Goal: Use online tool/utility

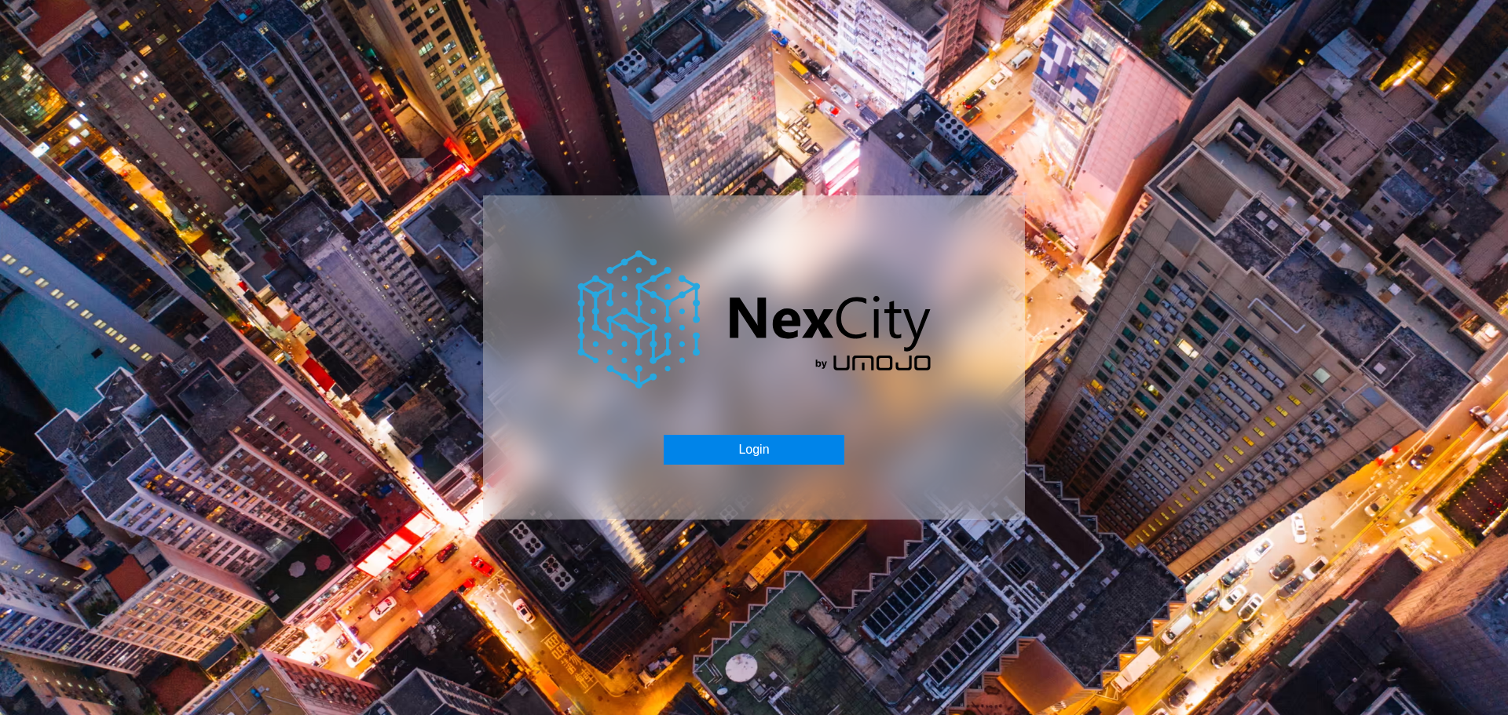
click at [744, 448] on button "Login" at bounding box center [754, 450] width 180 height 30
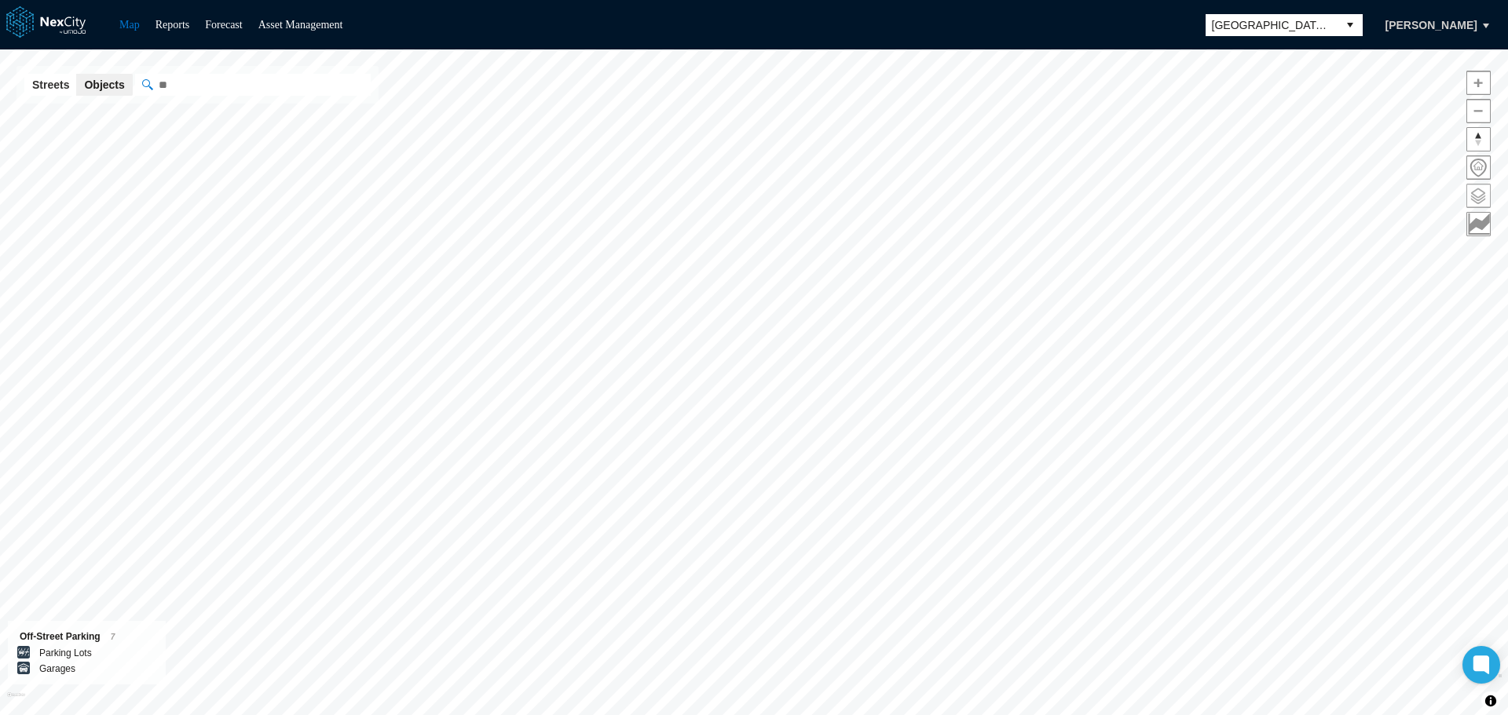
click at [1481, 191] on span at bounding box center [1478, 196] width 23 height 23
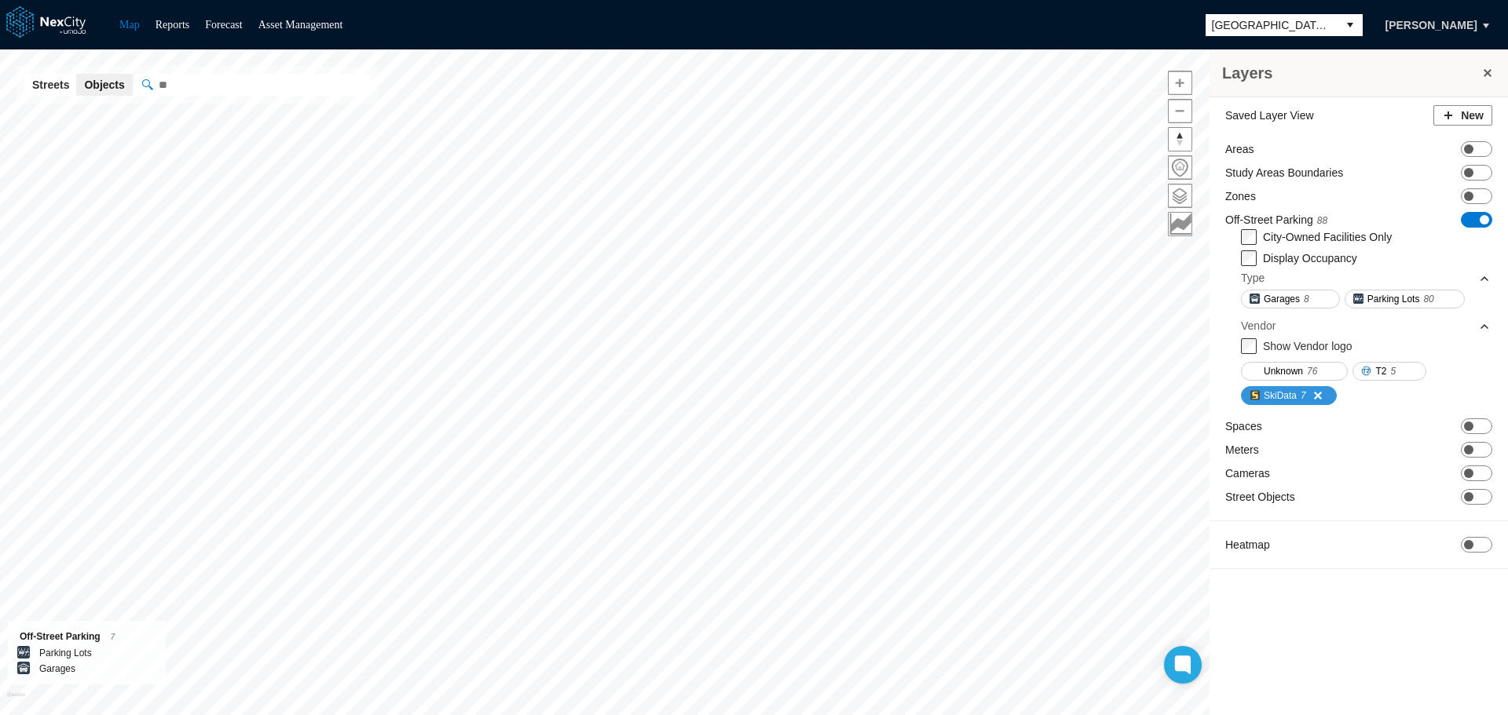
click at [1319, 394] on span at bounding box center [1312, 396] width 13 height 13
click at [1475, 216] on span "ON OFF" at bounding box center [1476, 220] width 31 height 16
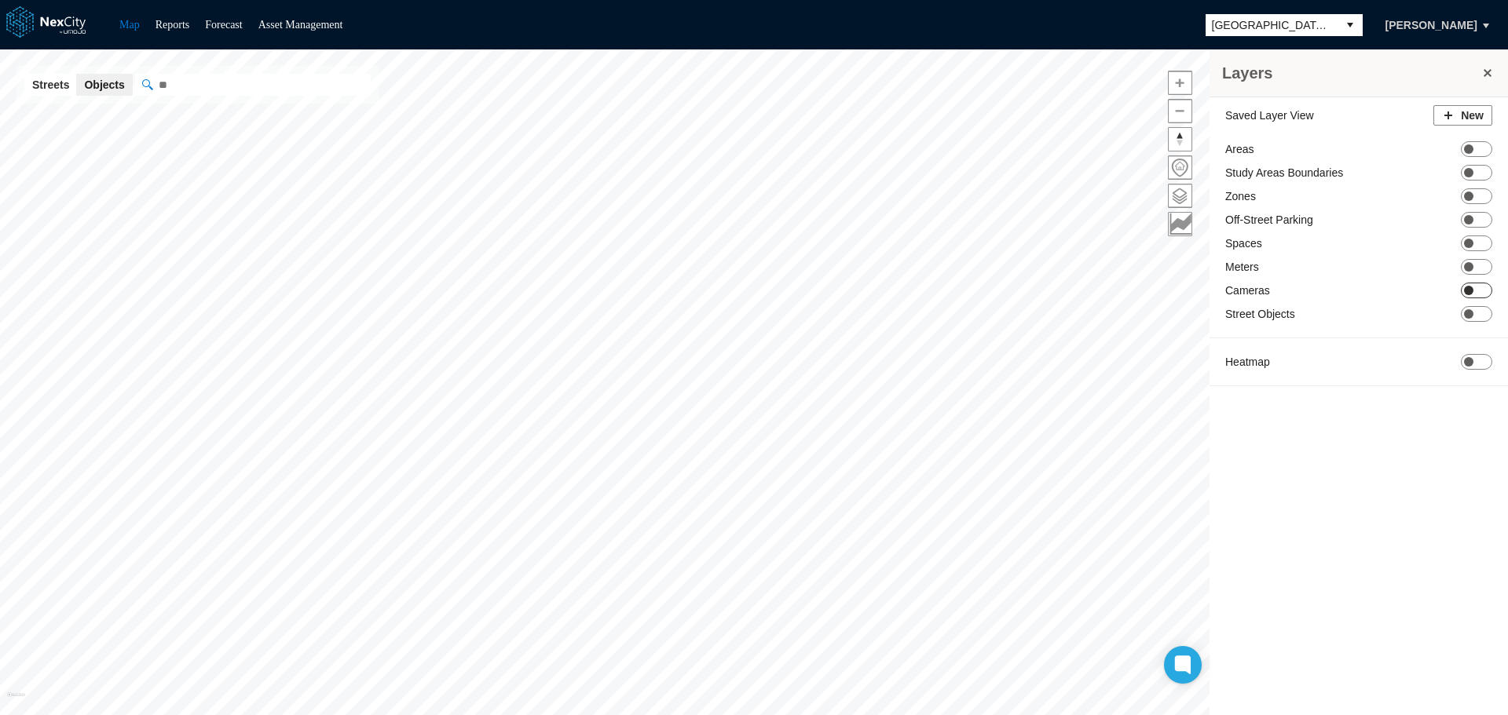
click at [1472, 289] on span at bounding box center [1468, 290] width 9 height 9
